Goal: Find specific page/section: Find specific page/section

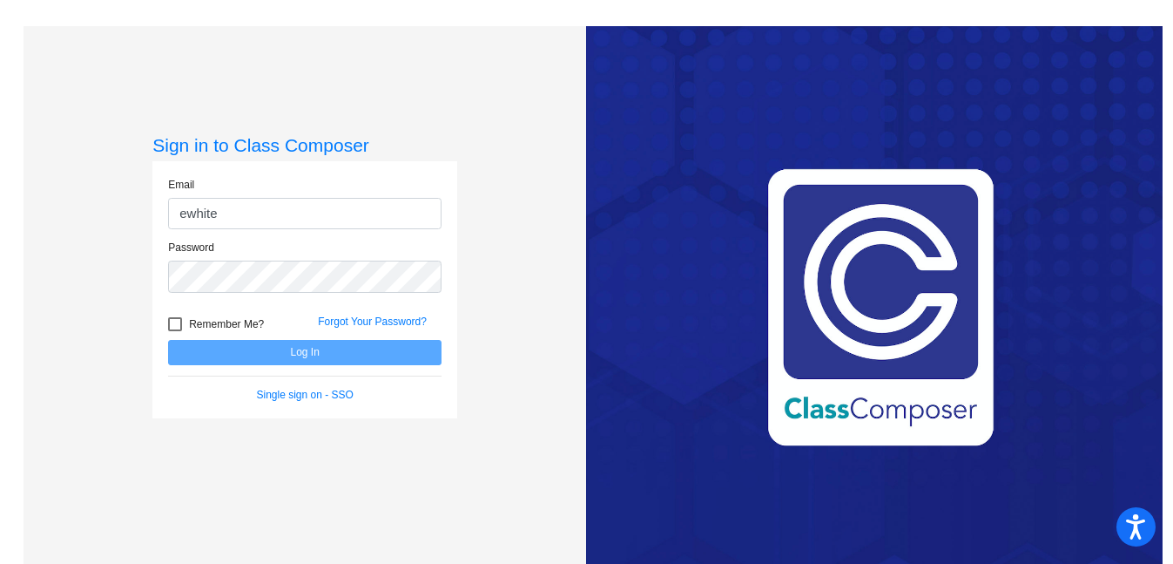
type input "[EMAIL_ADDRESS][DOMAIN_NAME]"
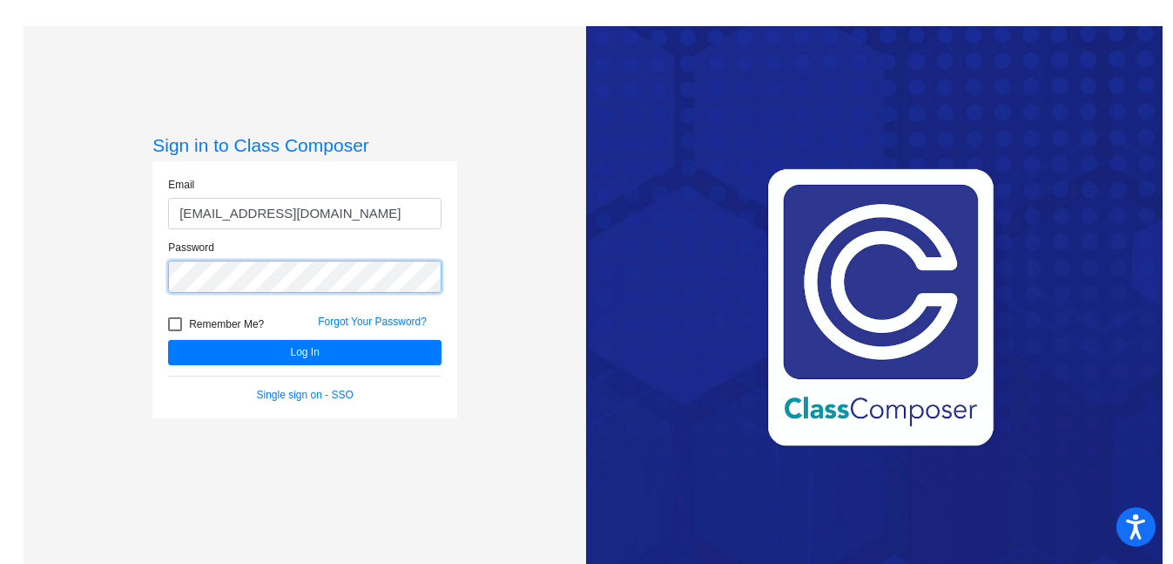
click at [168, 340] on button "Log In" at bounding box center [304, 352] width 273 height 25
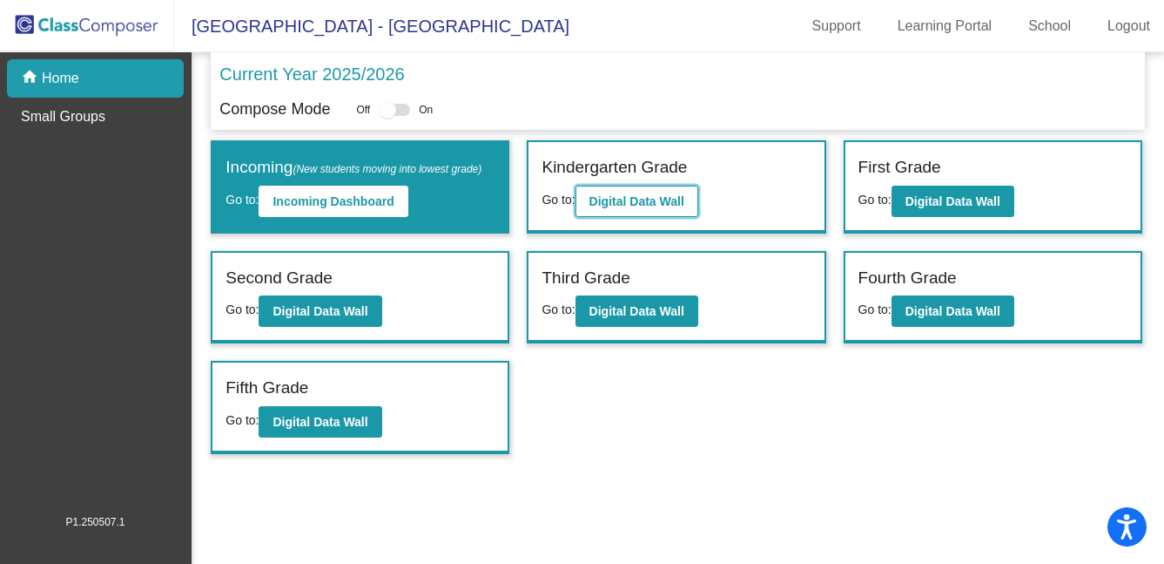
click at [638, 197] on b "Digital Data Wall" at bounding box center [637, 201] width 95 height 14
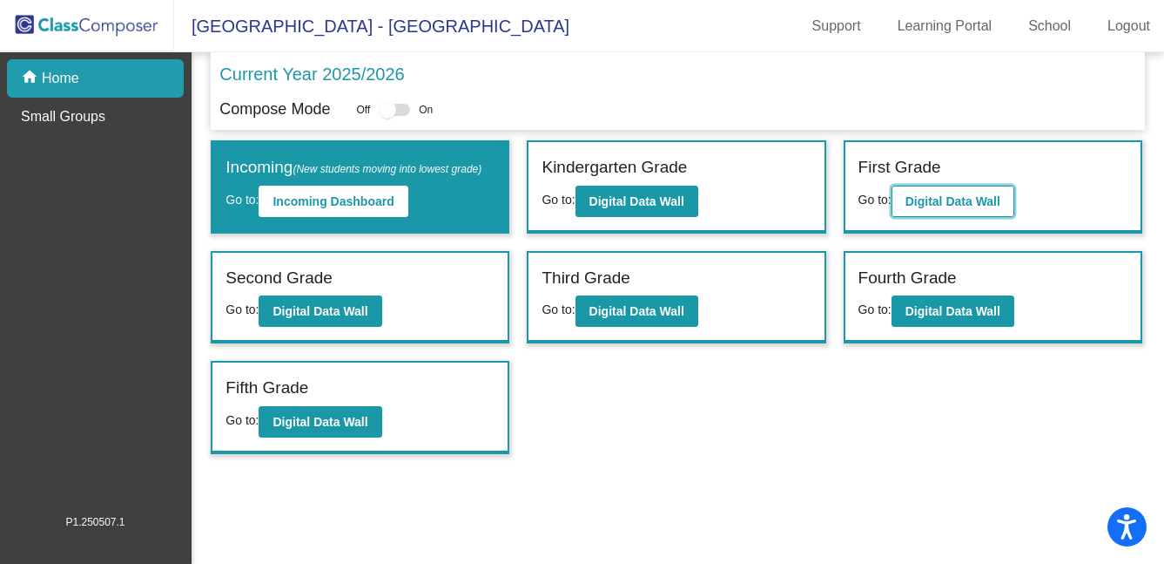
click at [944, 199] on b "Digital Data Wall" at bounding box center [953, 201] width 95 height 14
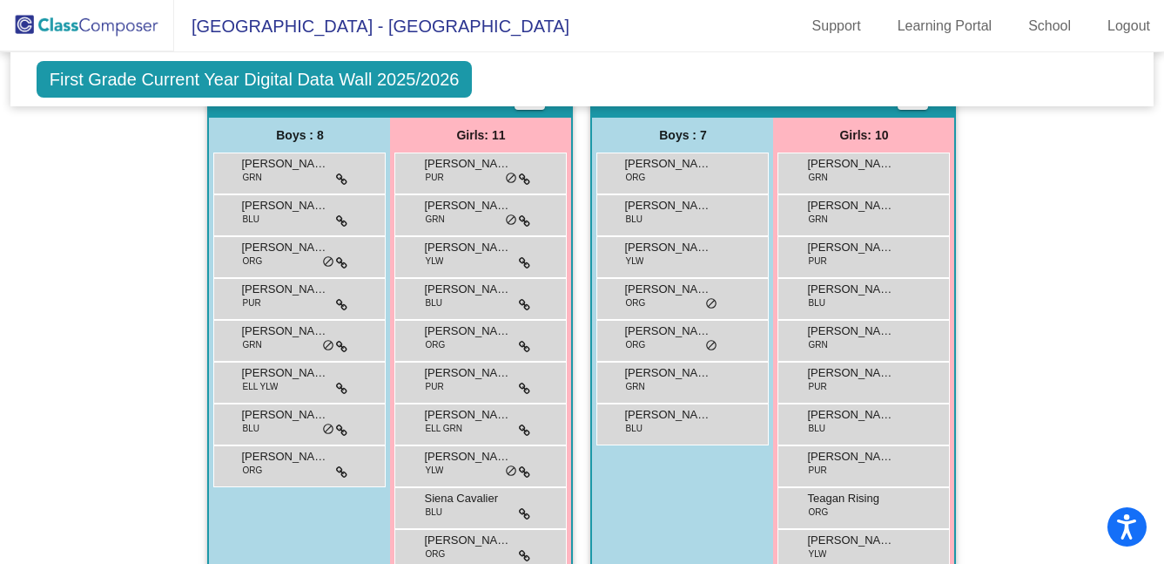
scroll to position [1273, 0]
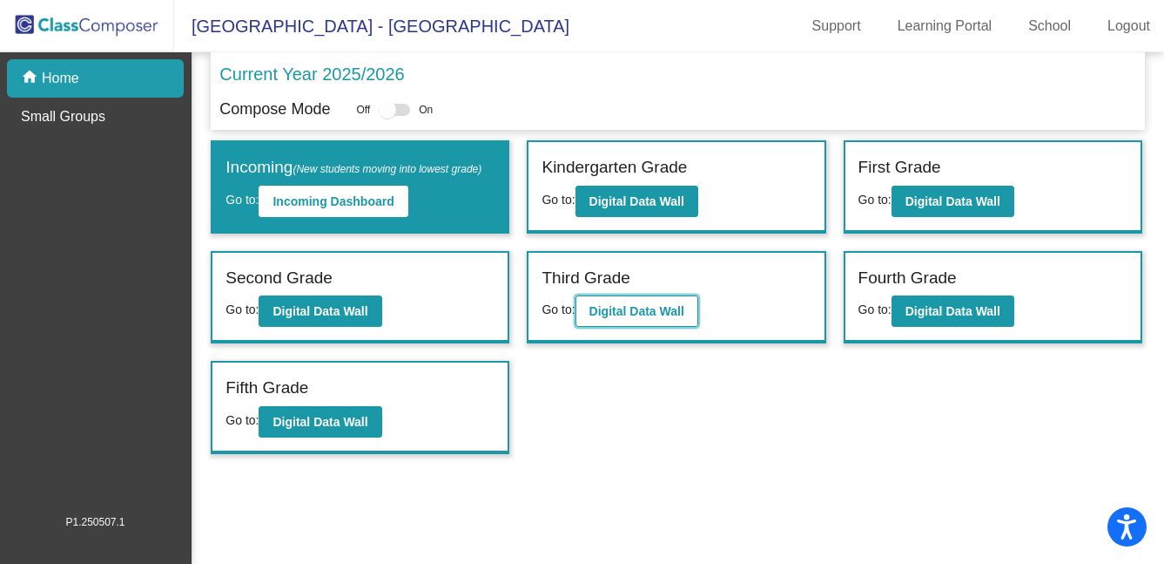
click at [614, 318] on b "Digital Data Wall" at bounding box center [637, 311] width 95 height 14
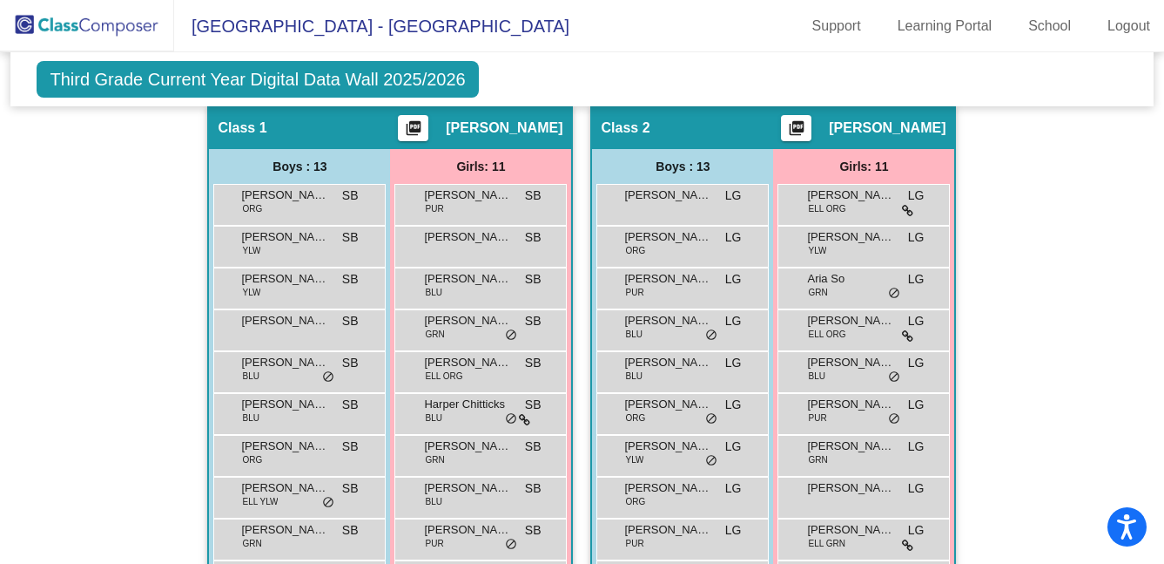
scroll to position [337, 0]
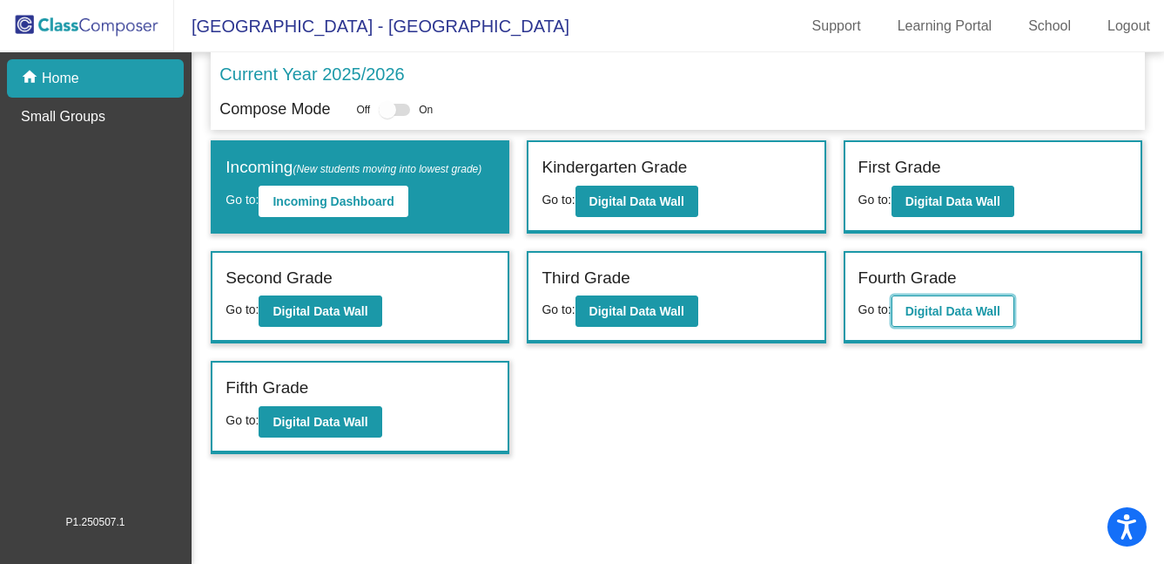
click at [963, 318] on b "Digital Data Wall" at bounding box center [953, 311] width 95 height 14
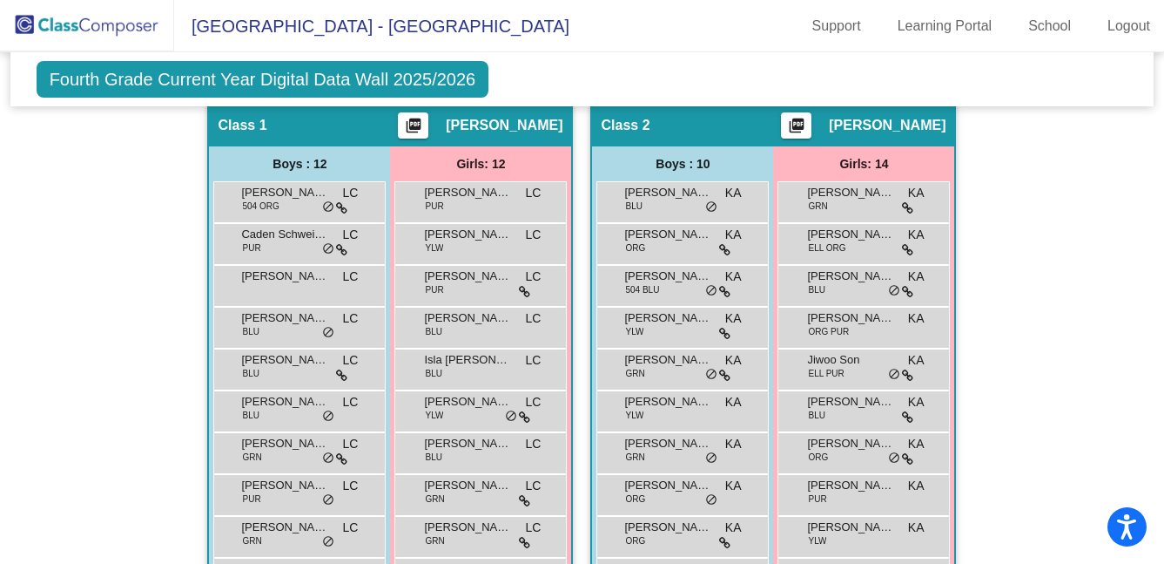
scroll to position [345, 0]
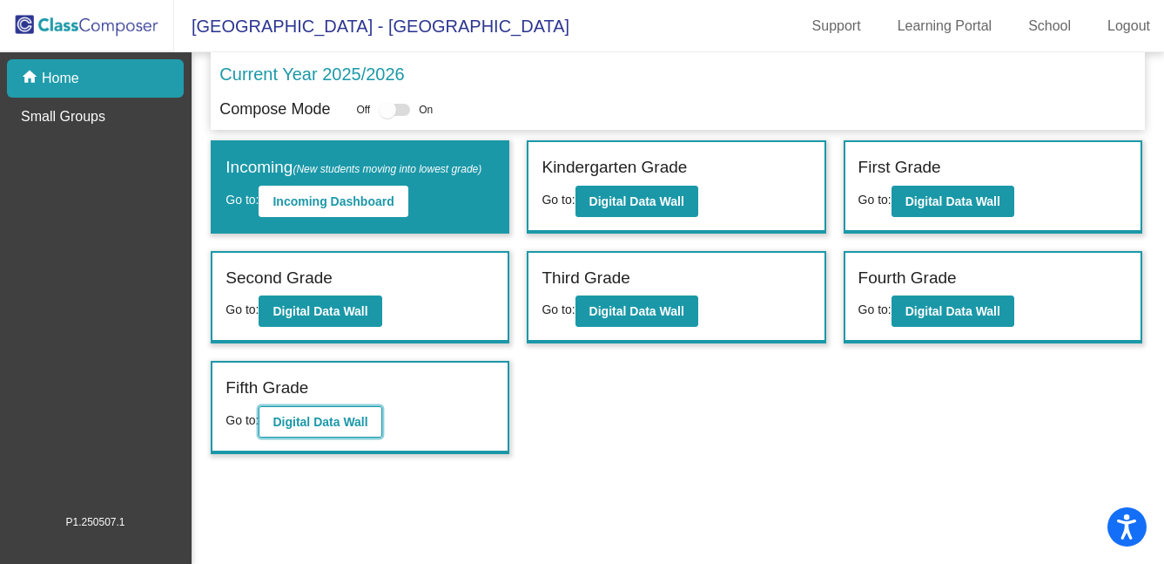
click at [348, 429] on b "Digital Data Wall" at bounding box center [320, 422] width 95 height 14
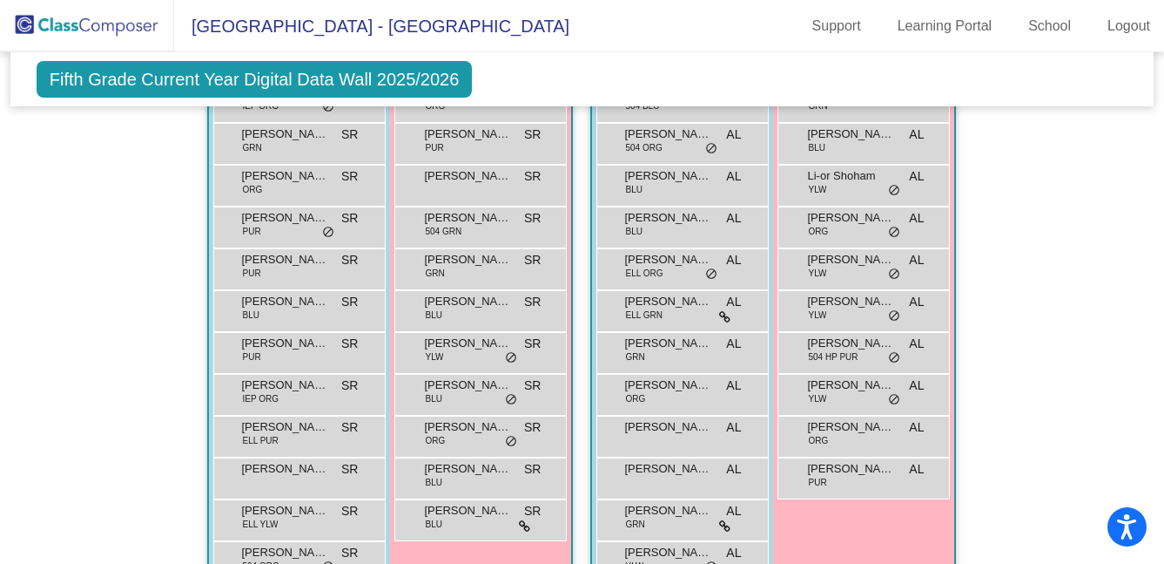
scroll to position [529, 0]
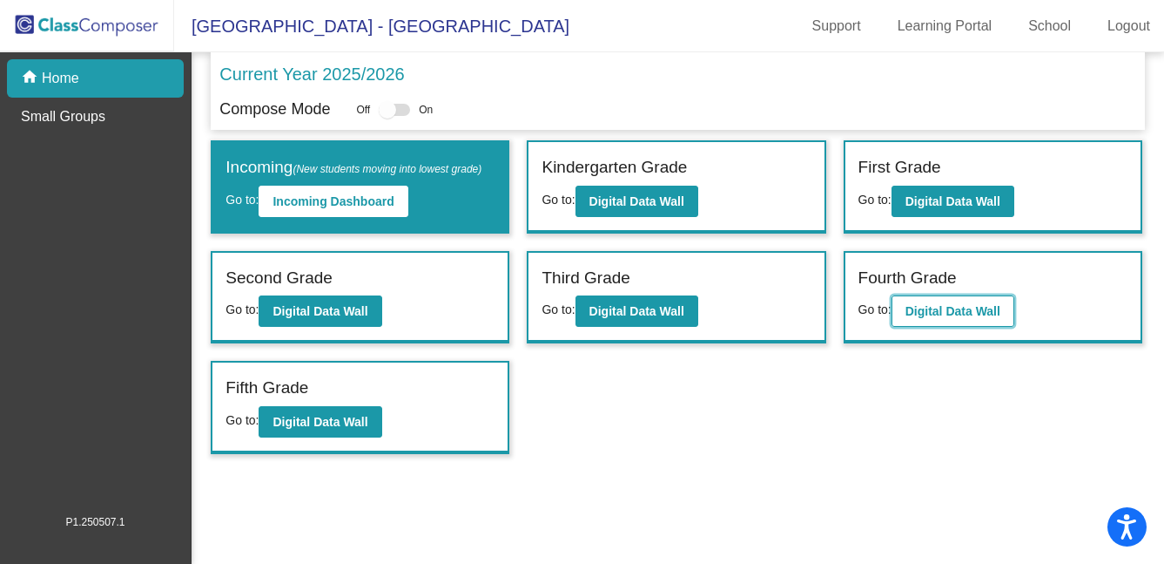
click at [942, 318] on b "Digital Data Wall" at bounding box center [953, 311] width 95 height 14
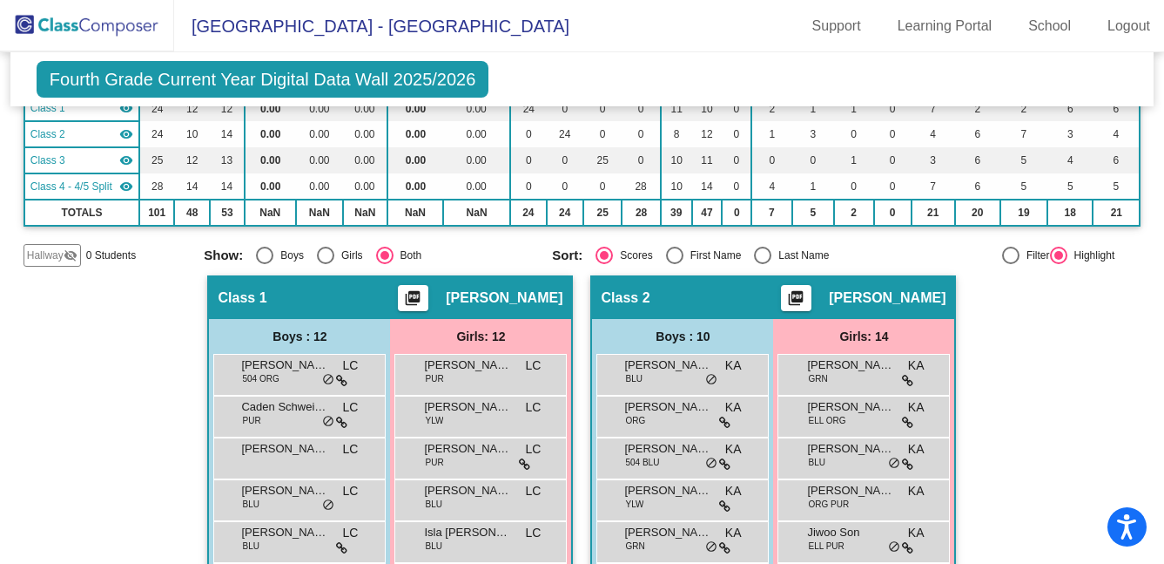
scroll to position [152, 0]
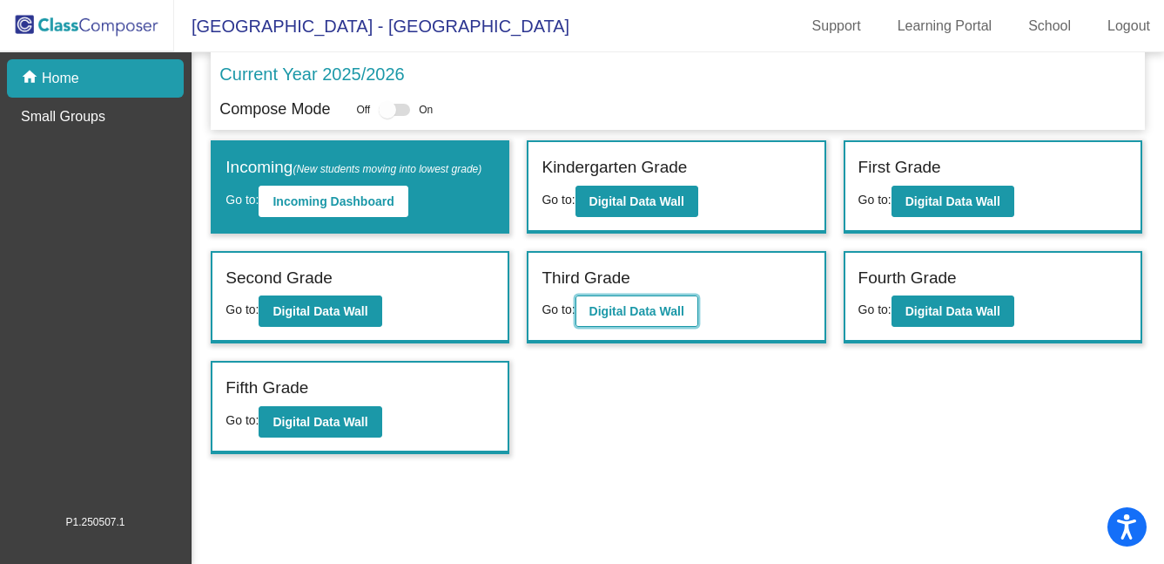
click at [682, 318] on b "Digital Data Wall" at bounding box center [637, 311] width 95 height 14
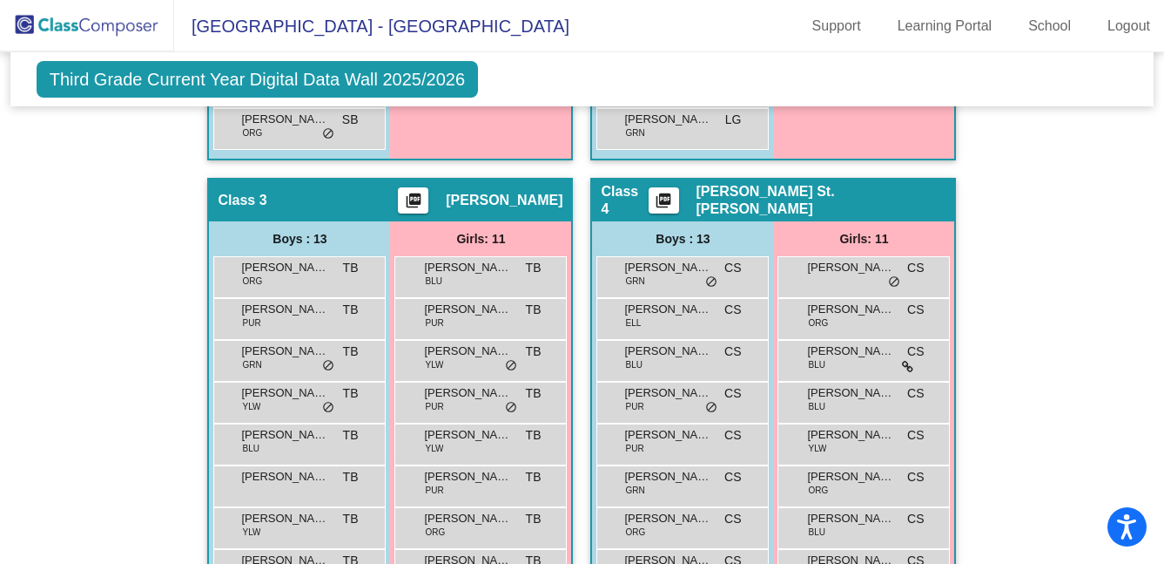
scroll to position [915, 0]
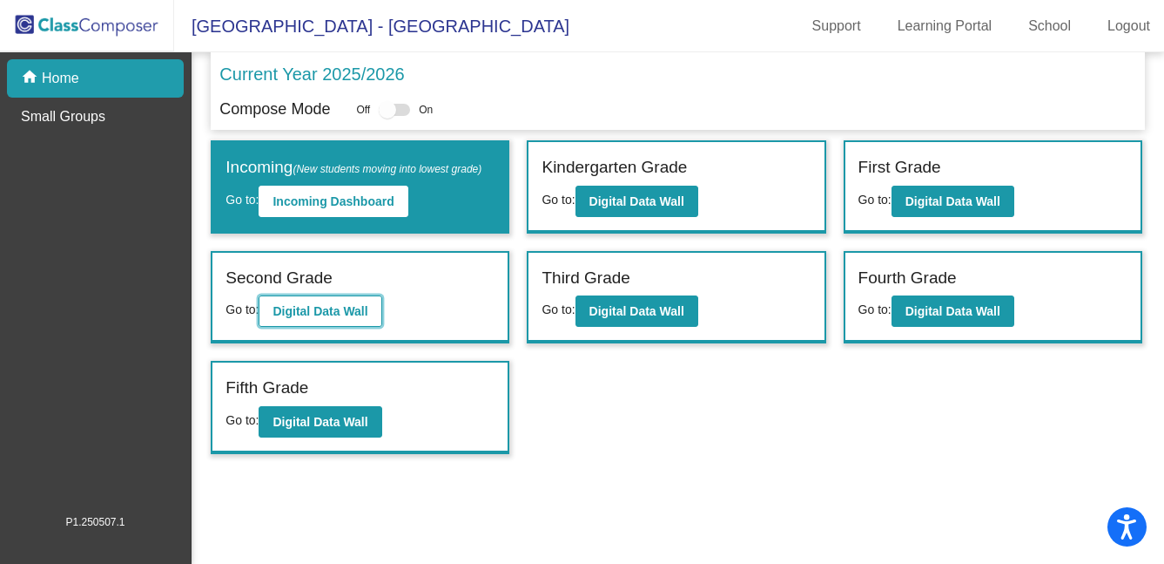
click at [353, 318] on b "Digital Data Wall" at bounding box center [320, 311] width 95 height 14
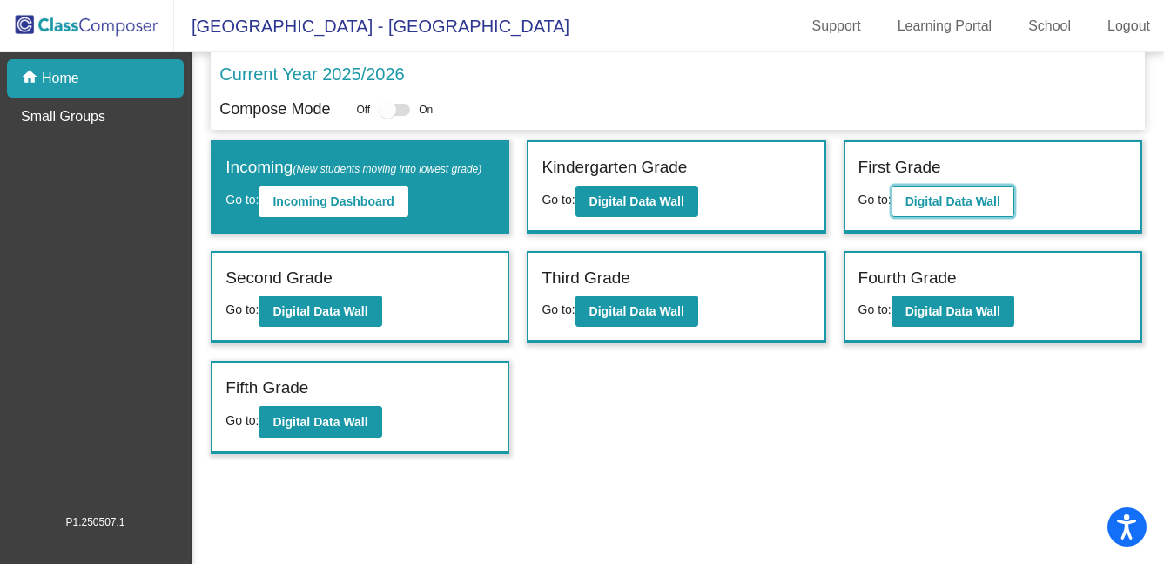
click at [948, 194] on b "Digital Data Wall" at bounding box center [953, 201] width 95 height 14
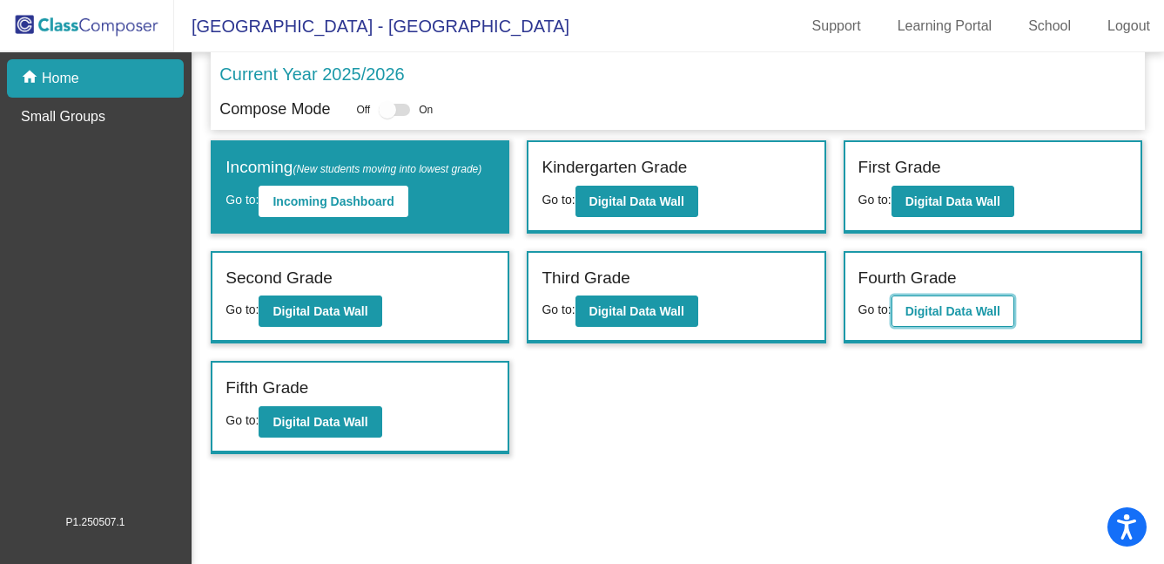
click at [955, 327] on button "Digital Data Wall" at bounding box center [953, 310] width 123 height 31
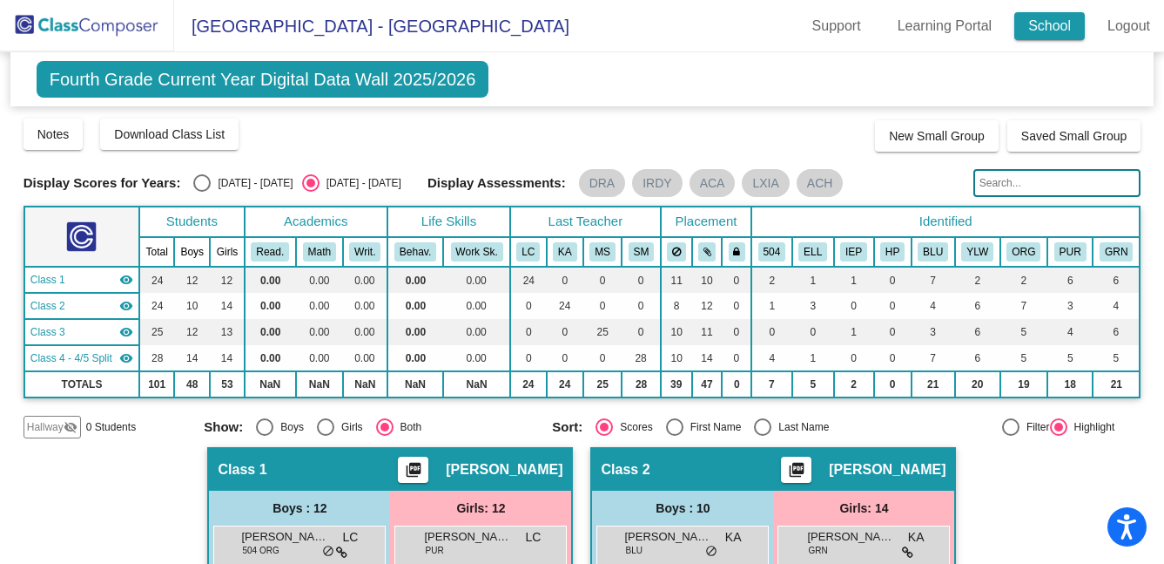
click at [1037, 18] on link "School" at bounding box center [1050, 26] width 71 height 28
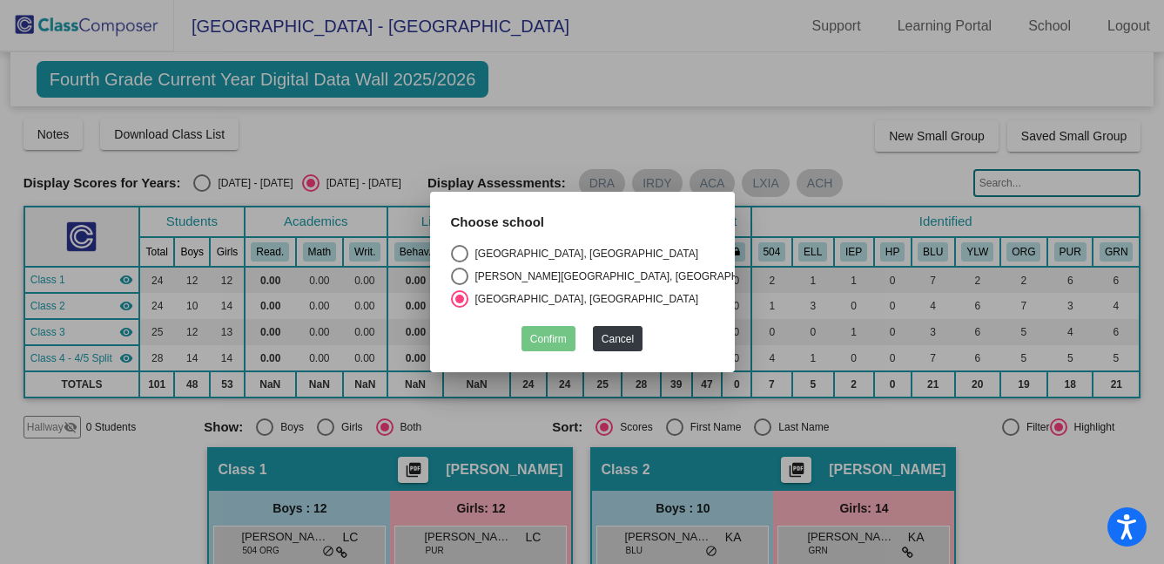
click at [456, 267] on div "Select an option" at bounding box center [459, 275] width 17 height 17
click at [459, 285] on input "[PERSON_NAME][GEOGRAPHIC_DATA], [GEOGRAPHIC_DATA]" at bounding box center [459, 285] width 1 height 1
radio input "true"
click at [550, 341] on button "Confirm" at bounding box center [549, 338] width 54 height 25
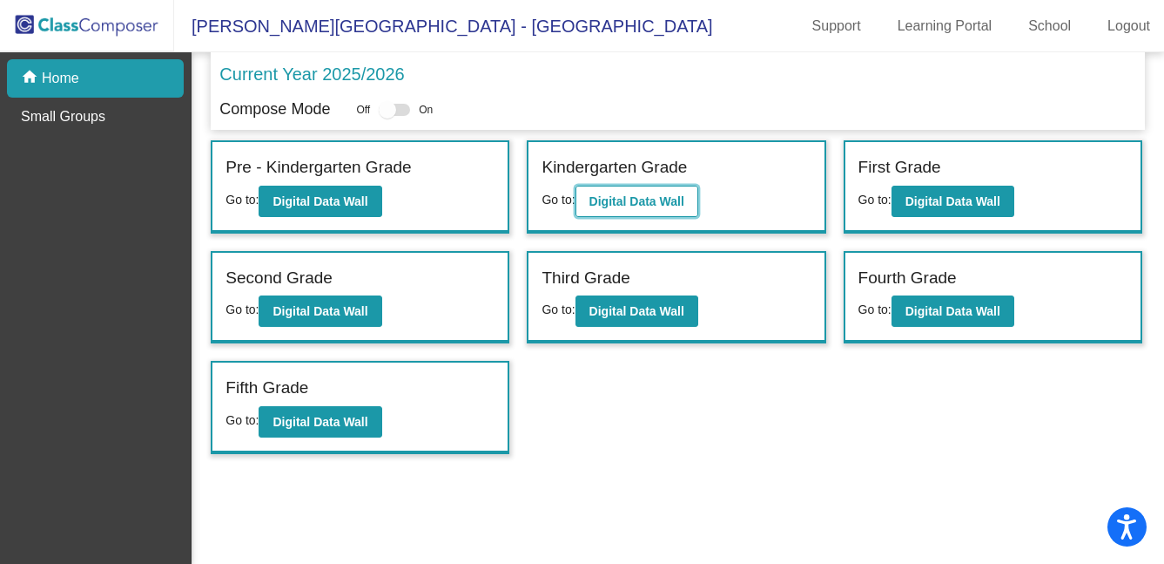
click at [652, 207] on b "Digital Data Wall" at bounding box center [637, 201] width 95 height 14
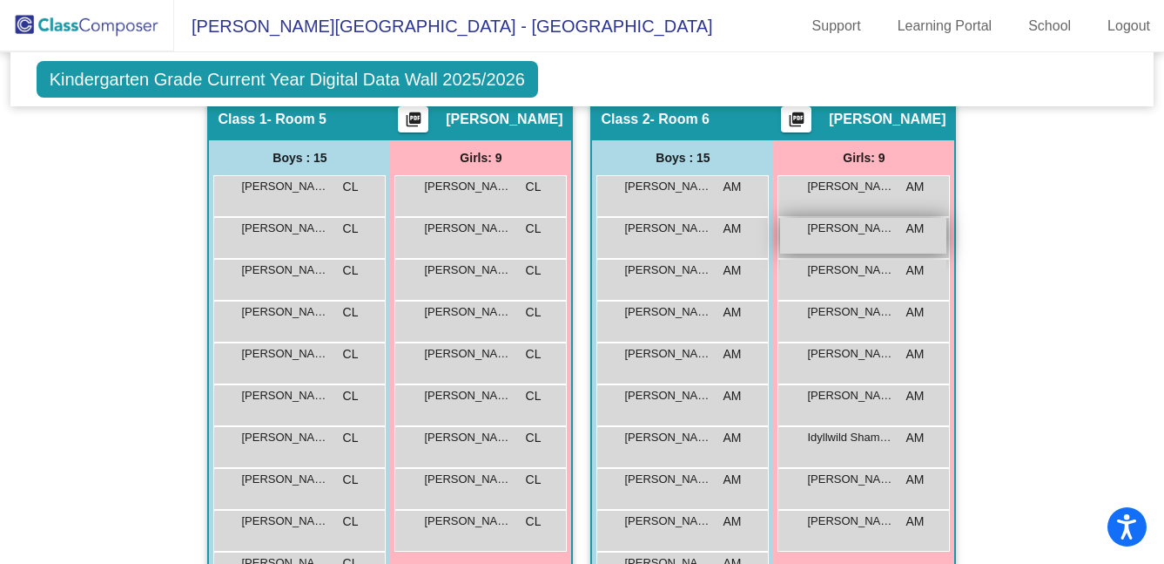
scroll to position [323, 0]
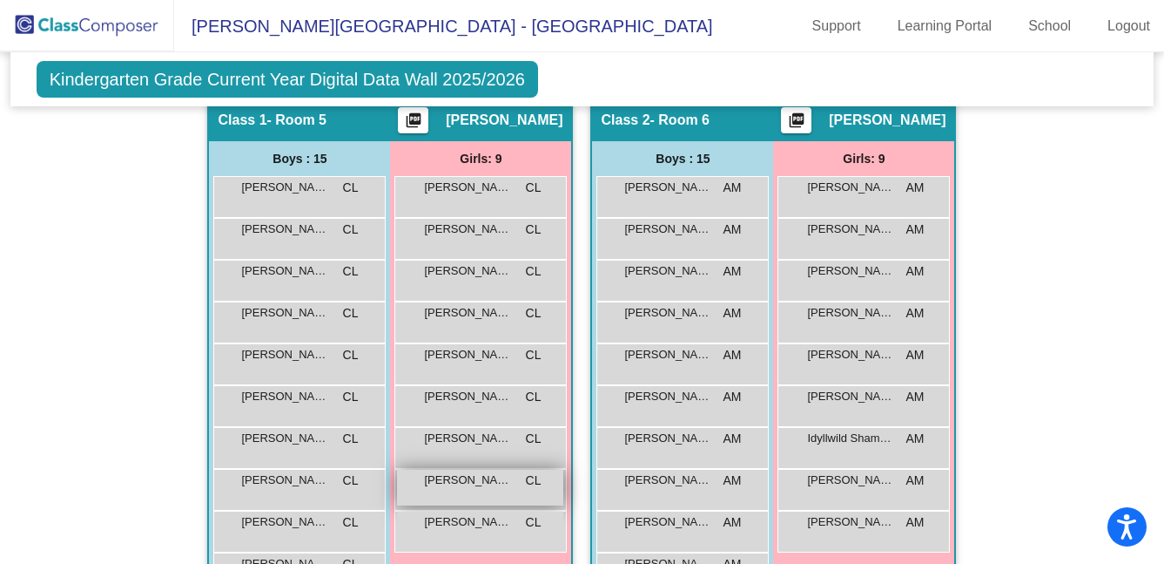
click at [491, 492] on div "[PERSON_NAME] [PERSON_NAME] lock do_not_disturb_alt" at bounding box center [480, 487] width 166 height 36
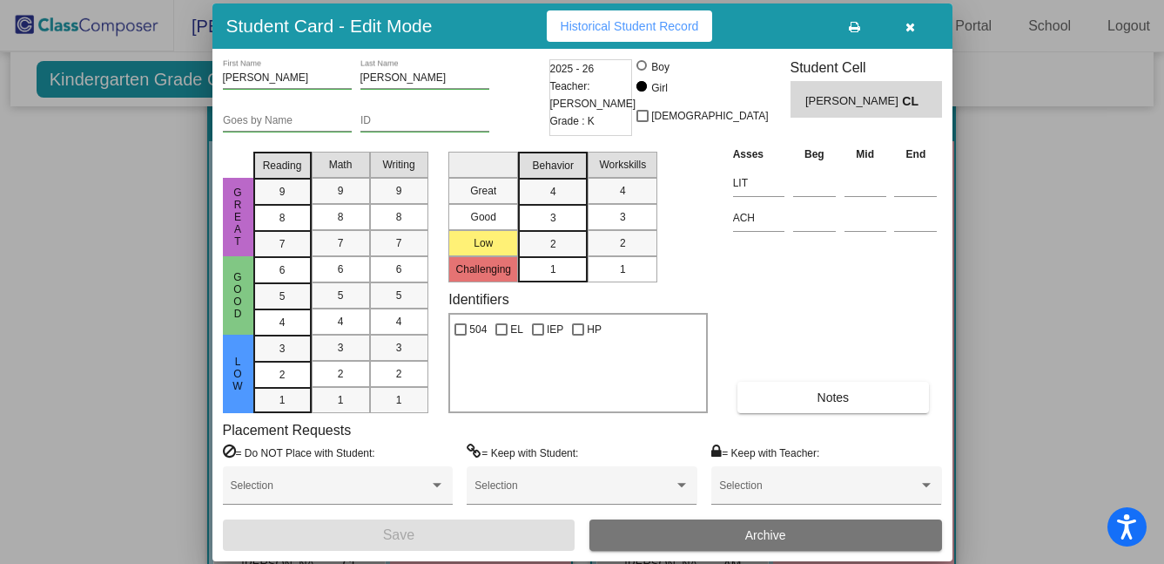
click at [914, 19] on span "button" at bounding box center [911, 26] width 10 height 14
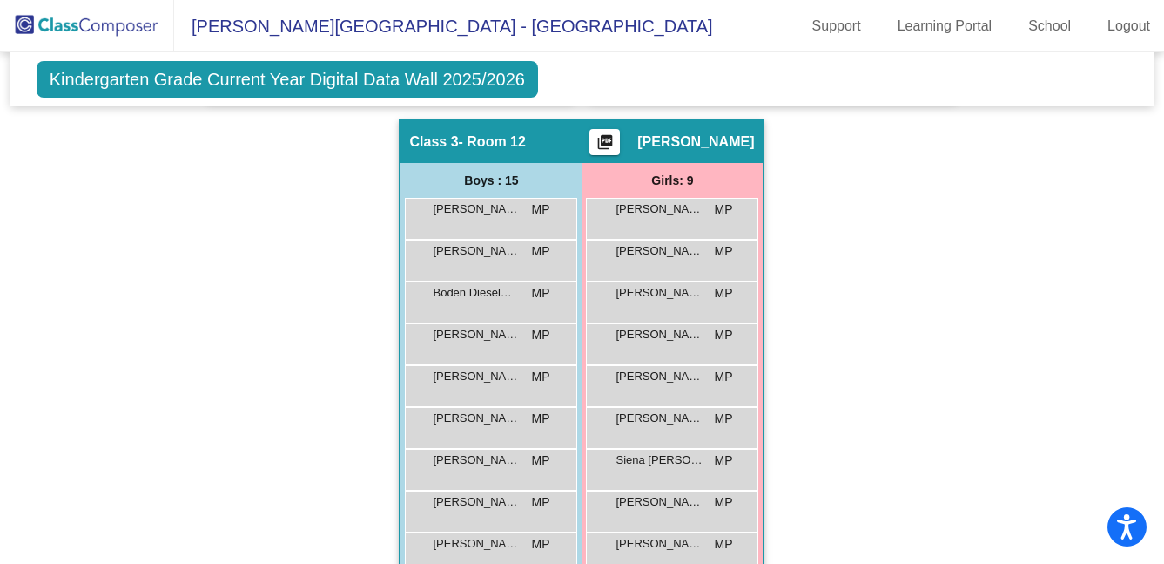
scroll to position [1019, 0]
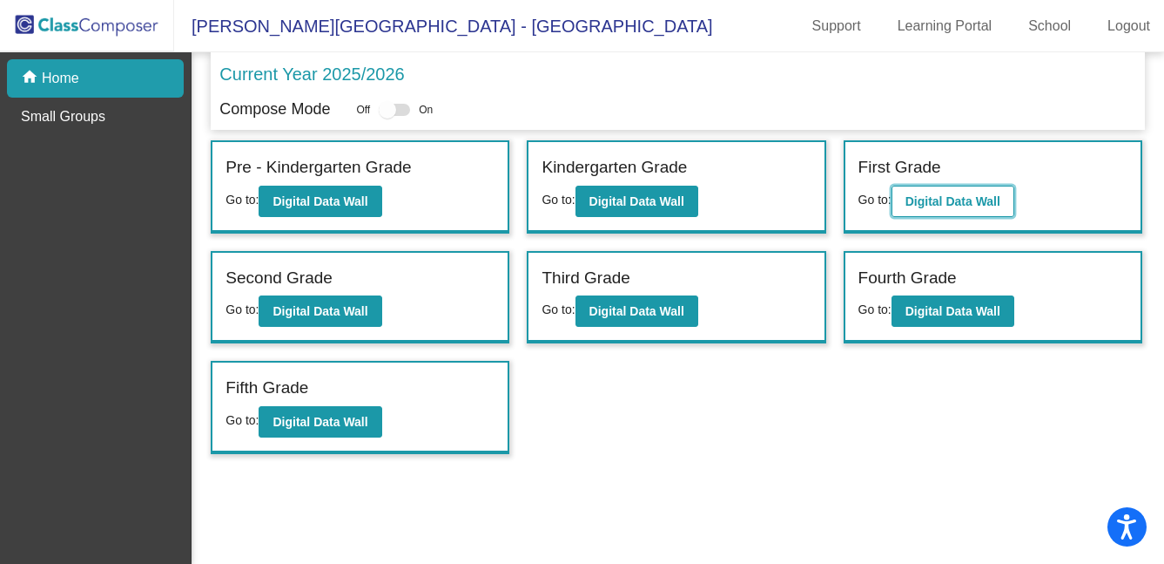
click at [984, 188] on button "Digital Data Wall" at bounding box center [953, 201] width 123 height 31
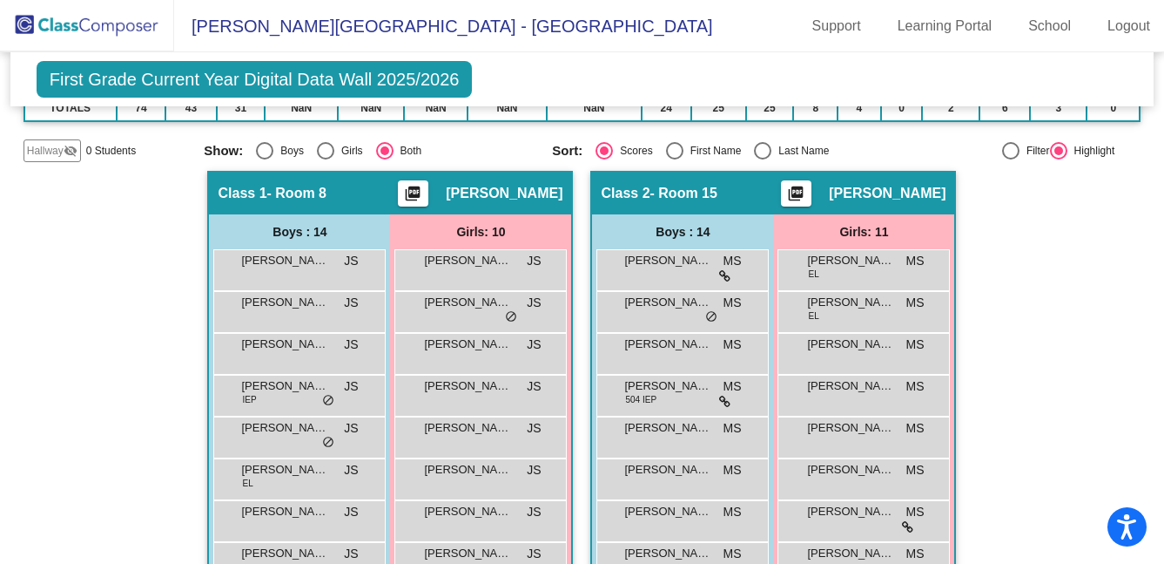
scroll to position [248, 0]
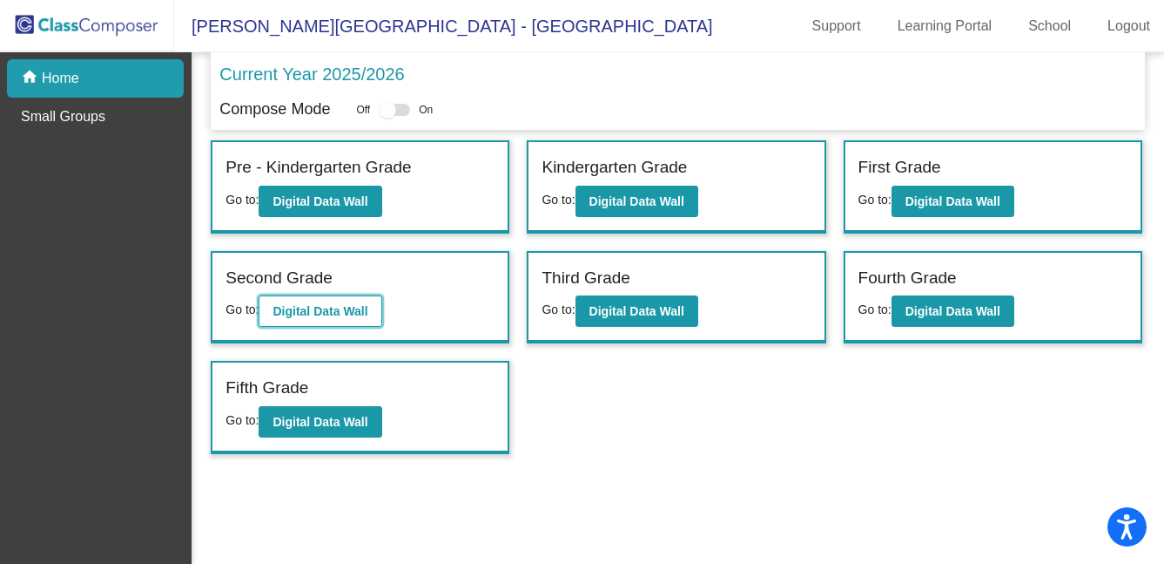
click at [332, 316] on b "Digital Data Wall" at bounding box center [320, 311] width 95 height 14
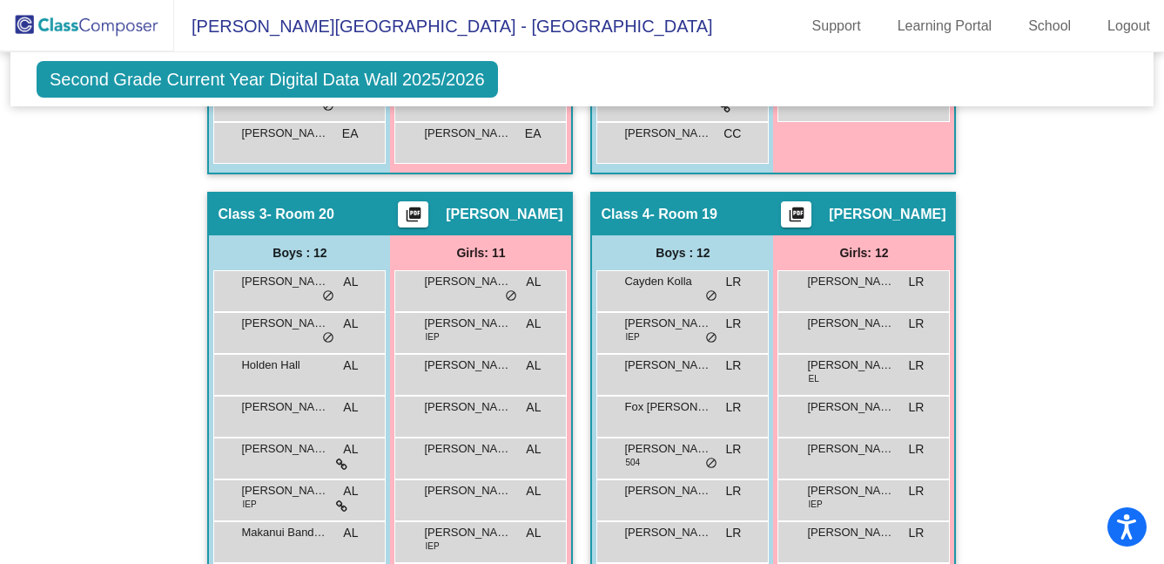
scroll to position [859, 0]
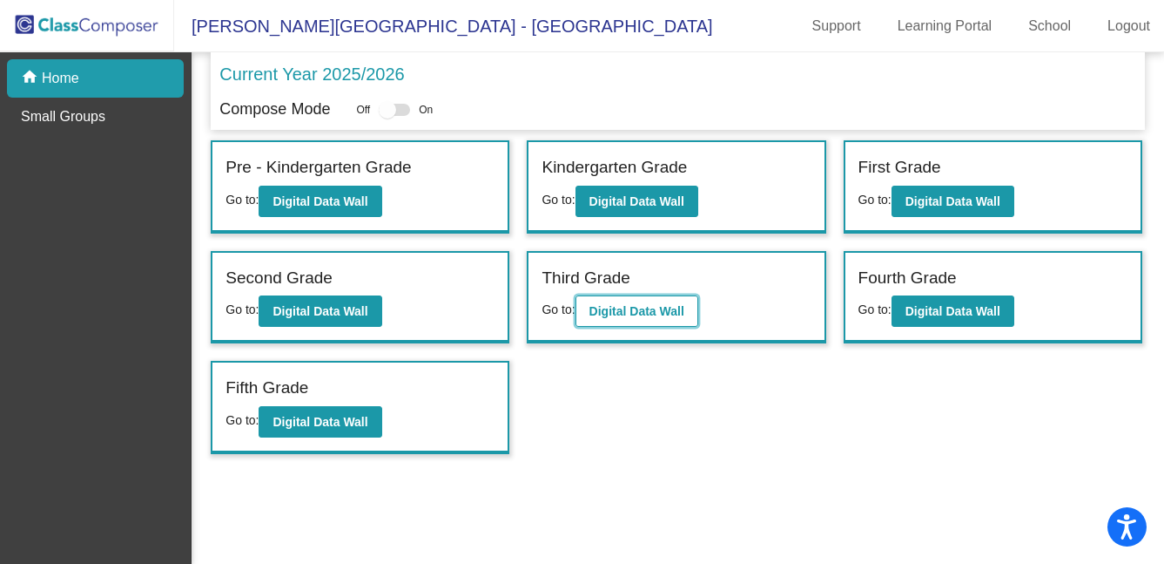
click at [621, 319] on button "Digital Data Wall" at bounding box center [637, 310] width 123 height 31
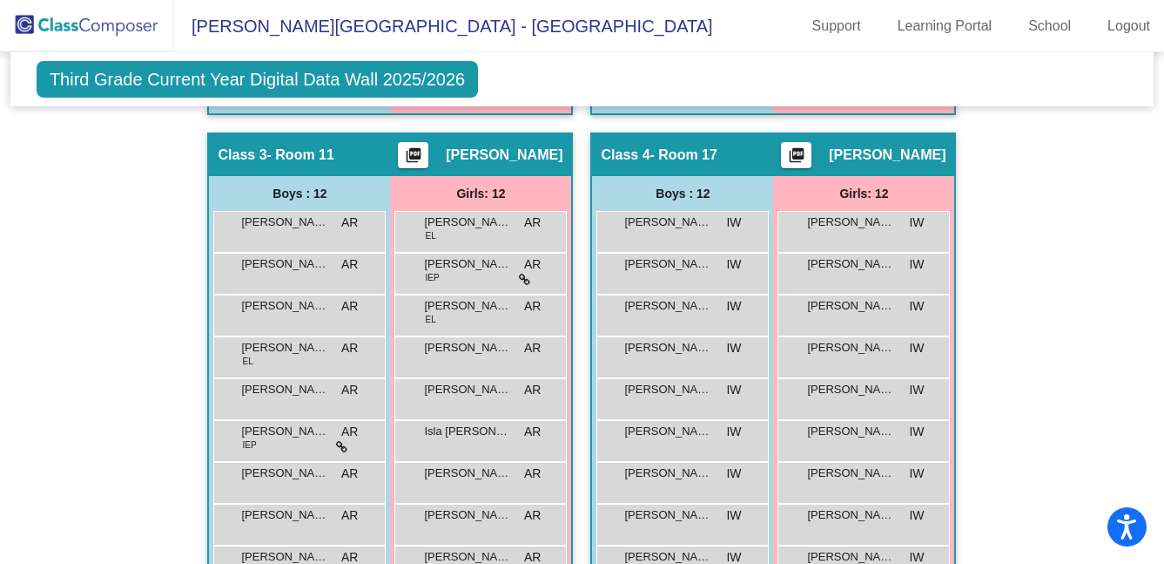
scroll to position [916, 0]
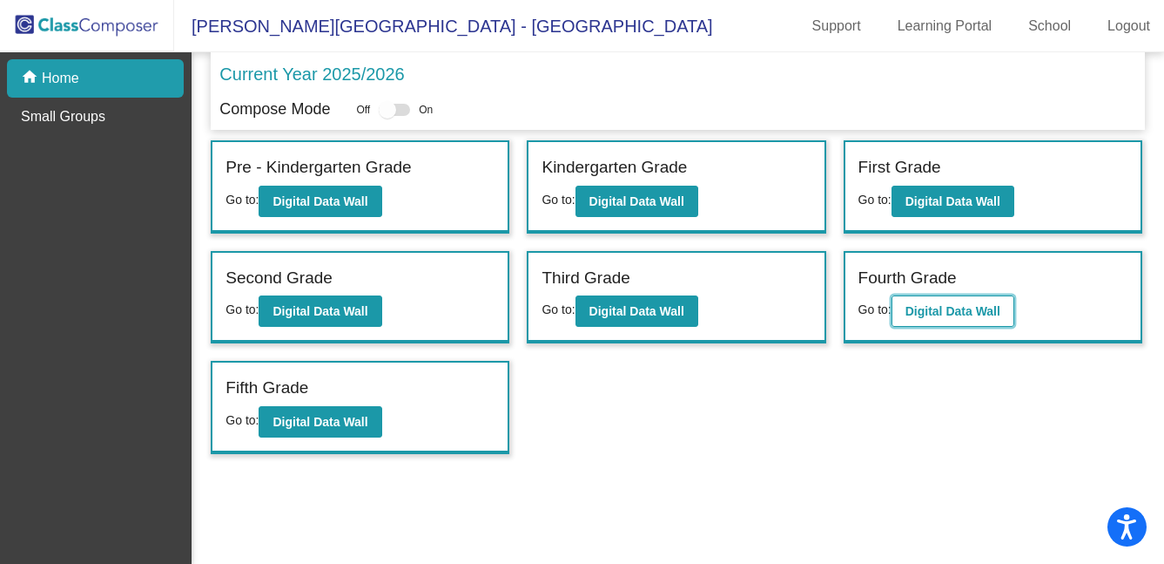
click at [944, 307] on b "Digital Data Wall" at bounding box center [953, 311] width 95 height 14
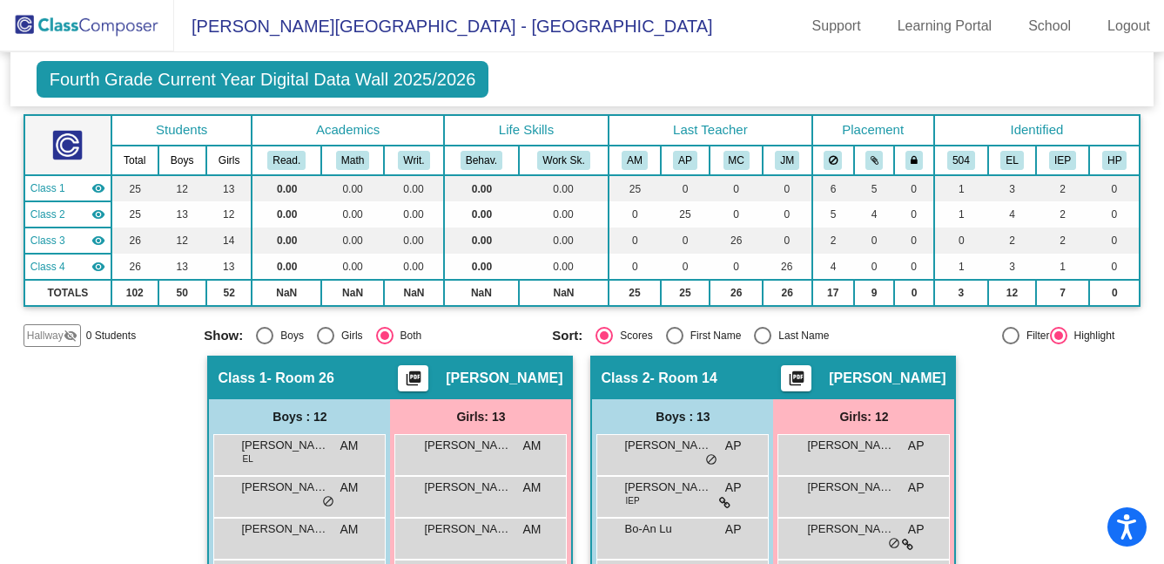
scroll to position [85, 0]
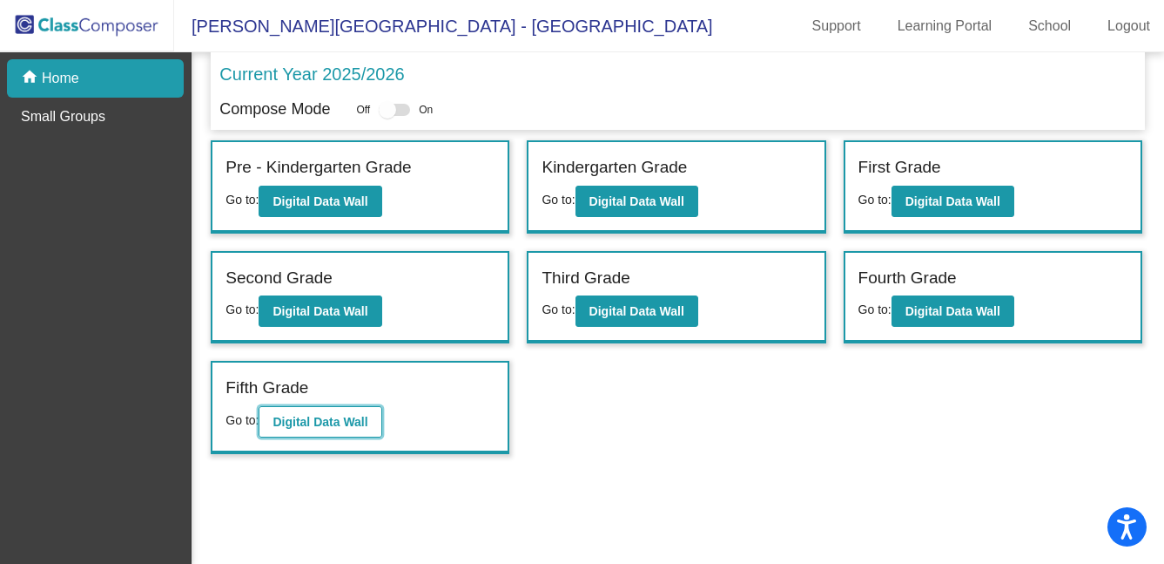
click at [352, 409] on button "Digital Data Wall" at bounding box center [320, 421] width 123 height 31
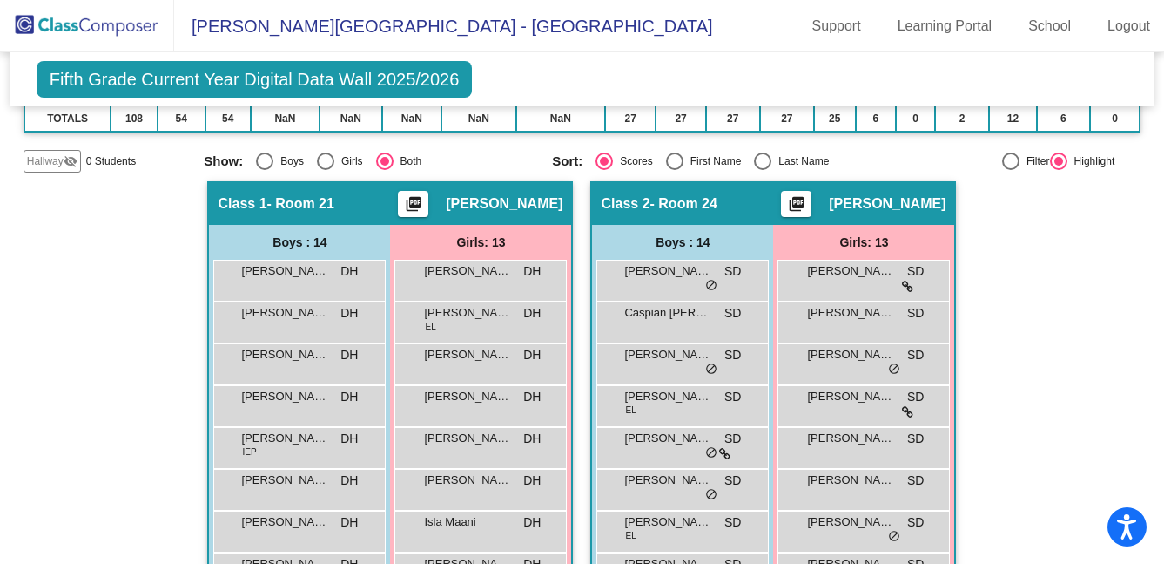
scroll to position [265, 0]
